Goal: Task Accomplishment & Management: Manage account settings

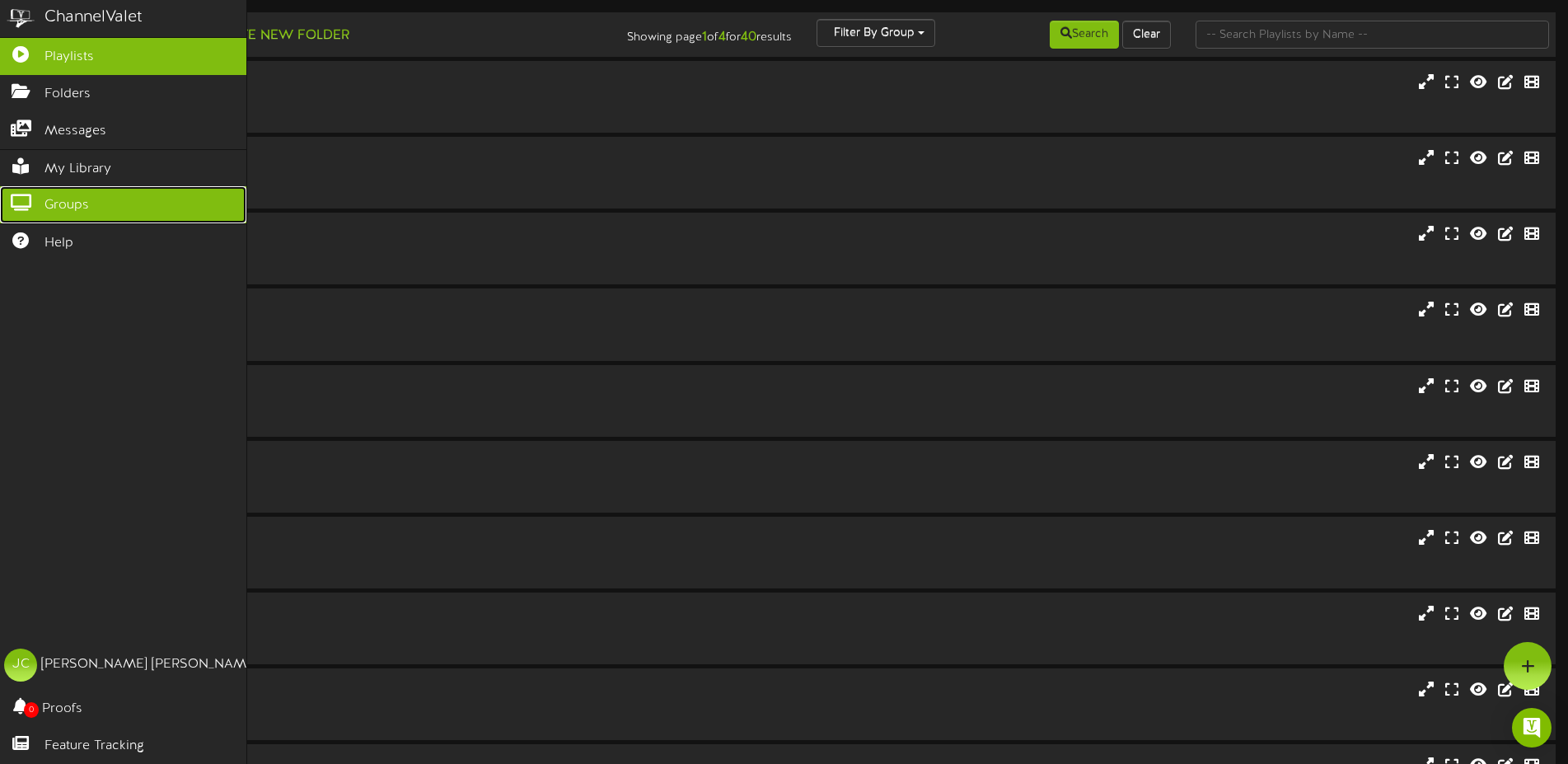
click at [23, 201] on icon at bounding box center [20, 201] width 41 height 12
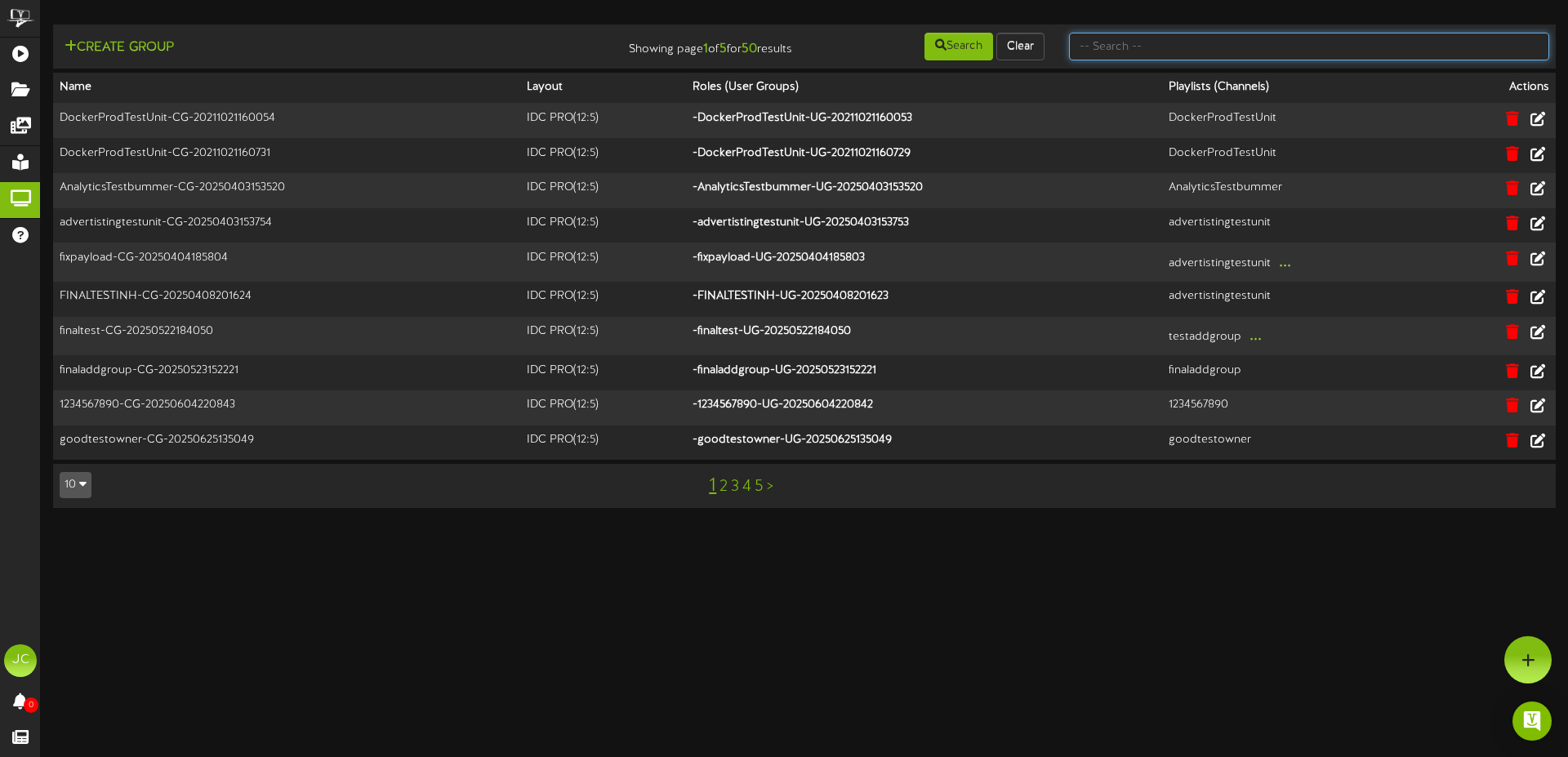
click at [1207, 41] on input "text" at bounding box center [1309, 47] width 480 height 28
type input "testg"
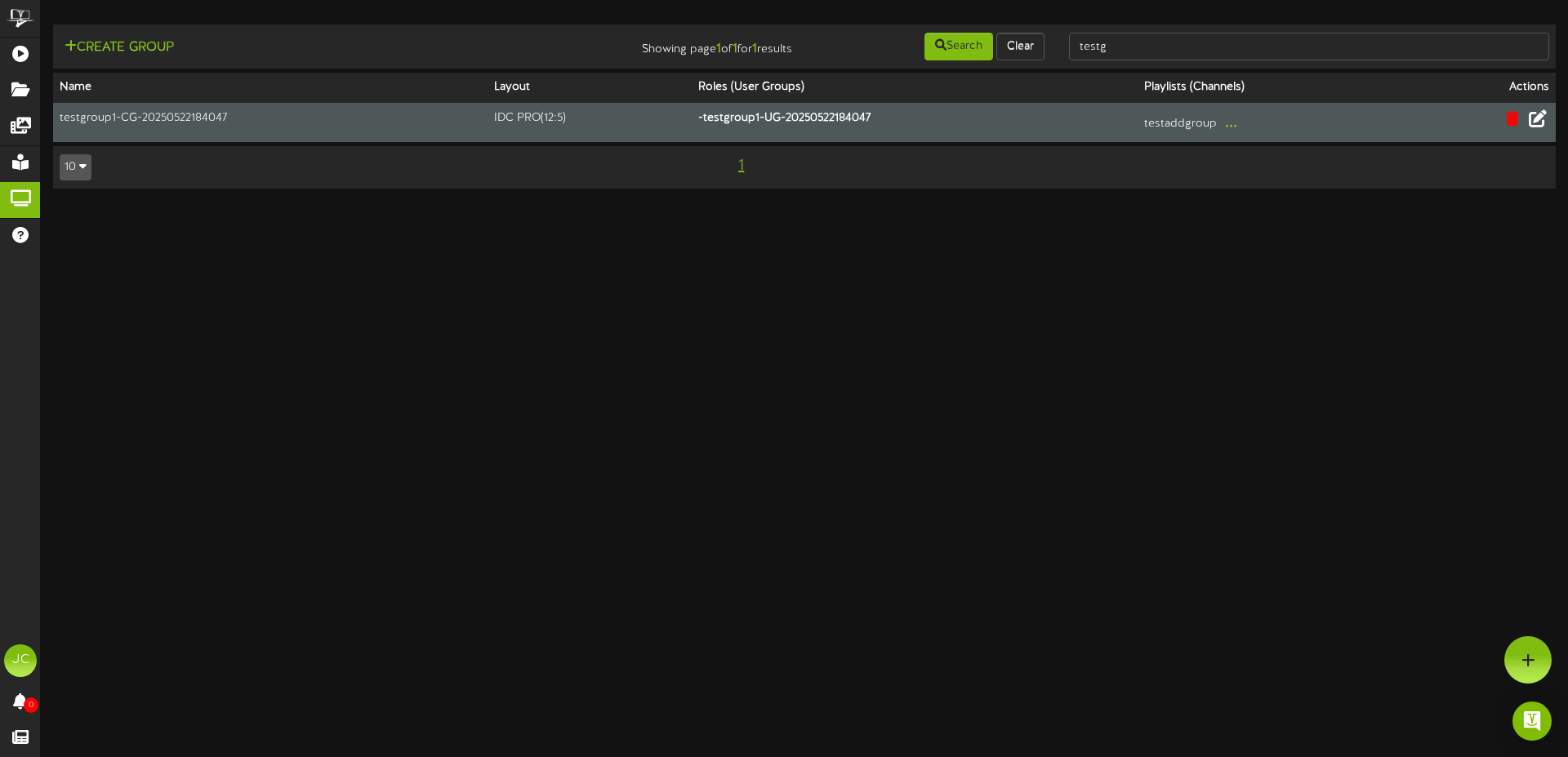
click at [1534, 114] on icon at bounding box center [1538, 118] width 18 height 18
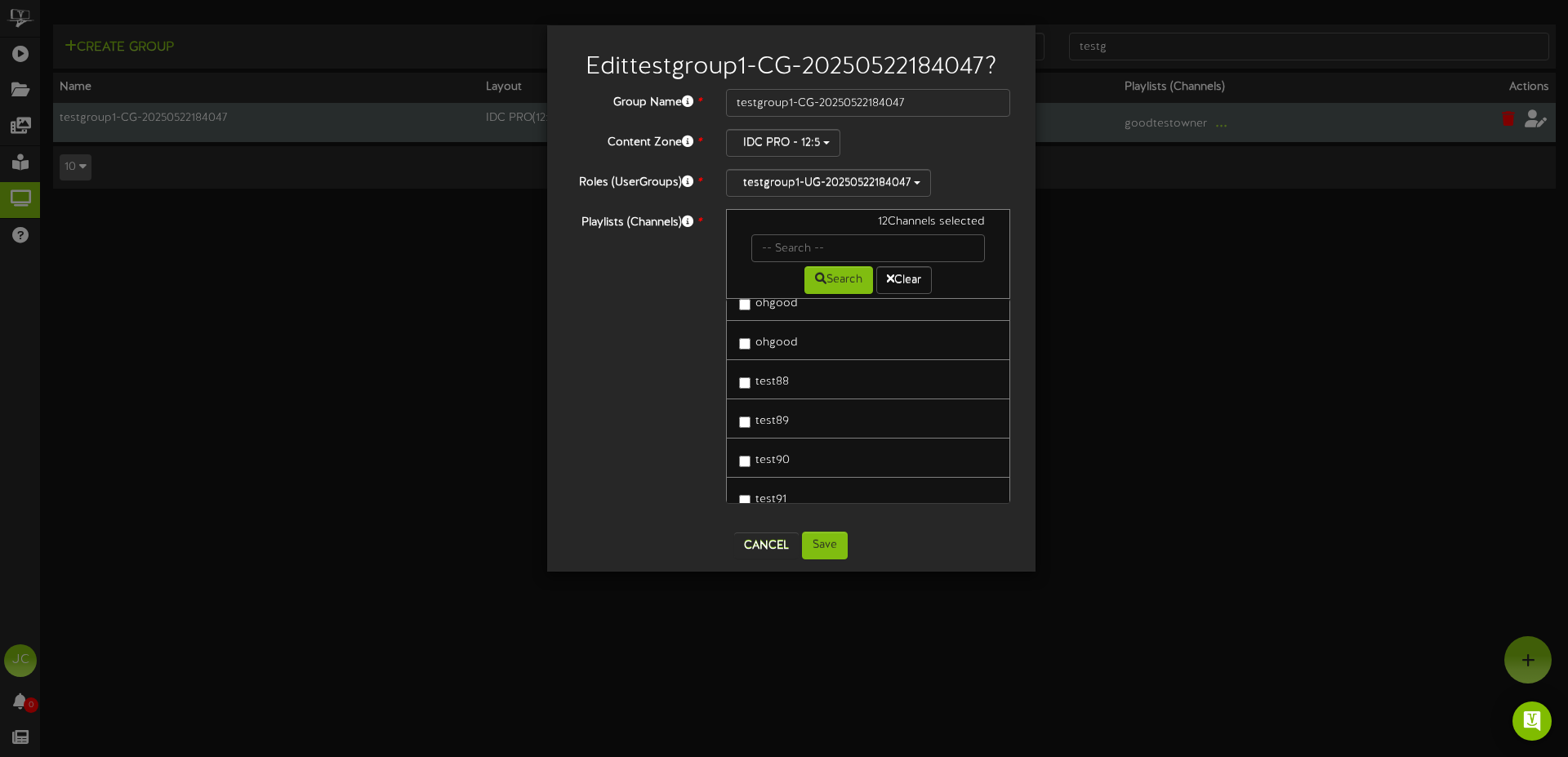
scroll to position [617, 0]
click at [772, 552] on button "Cancel" at bounding box center [766, 546] width 65 height 26
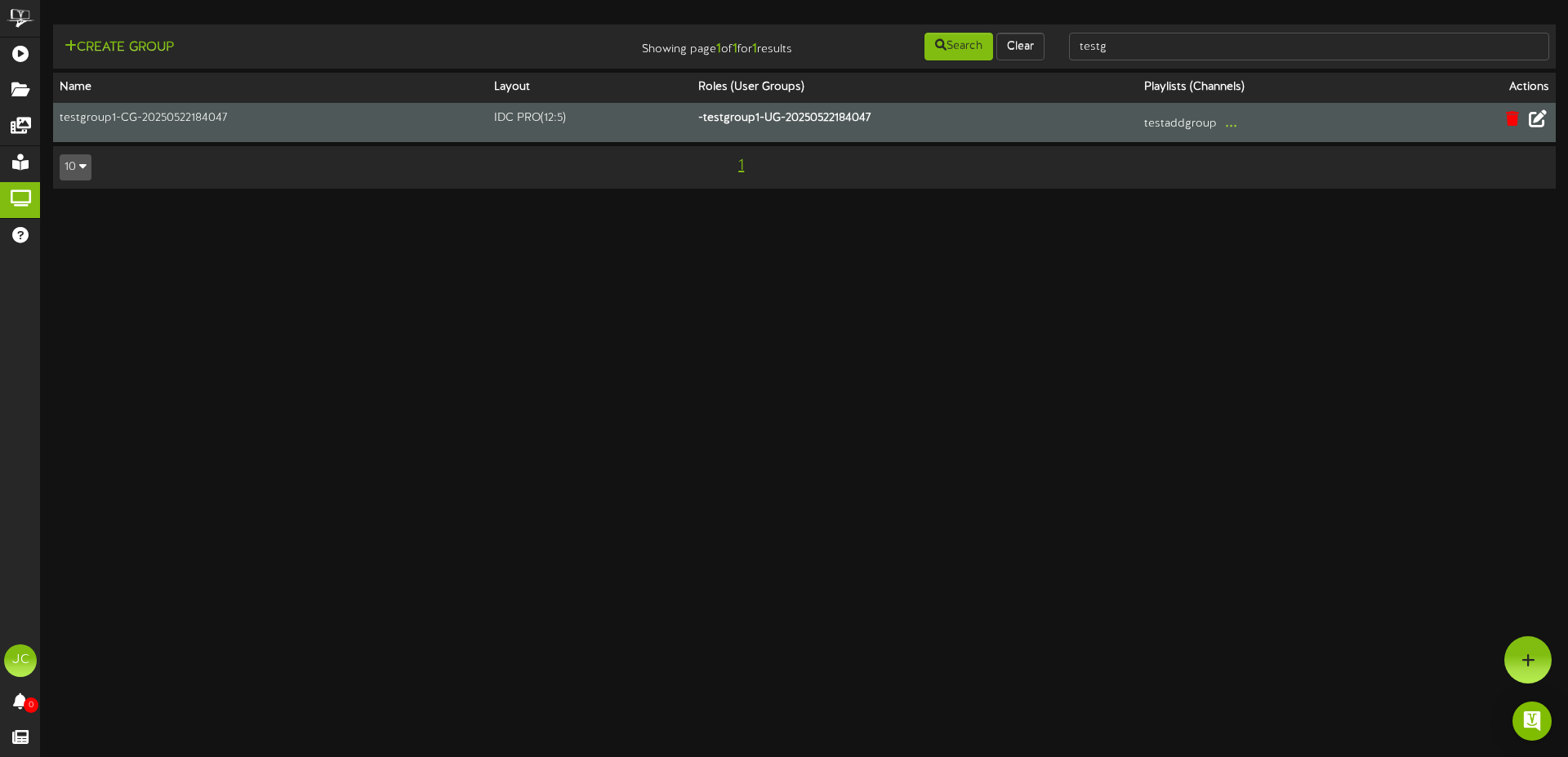
click at [1529, 115] on button at bounding box center [1538, 120] width 28 height 25
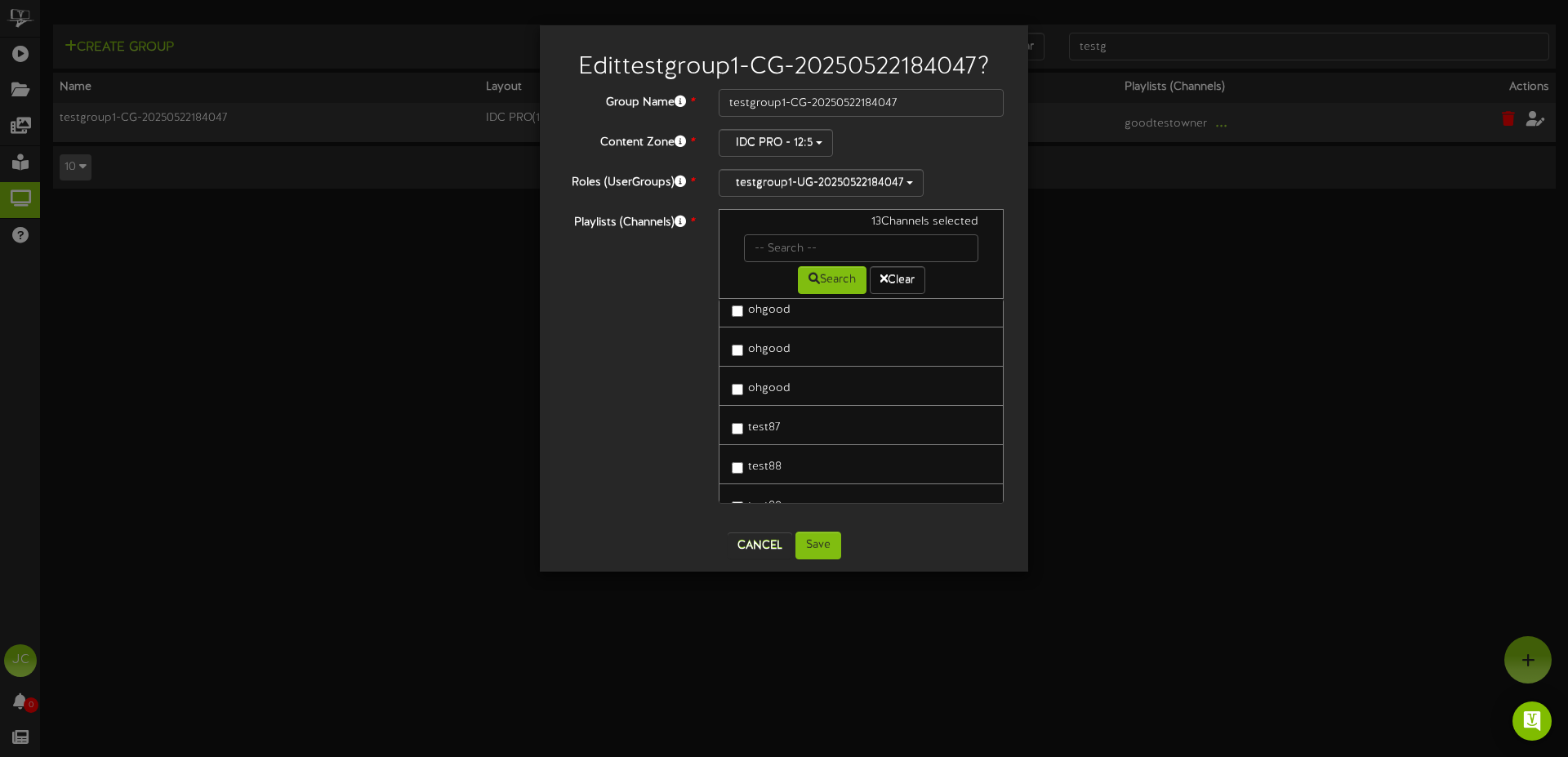
scroll to position [617, 0]
